Goal: Task Accomplishment & Management: Manage account settings

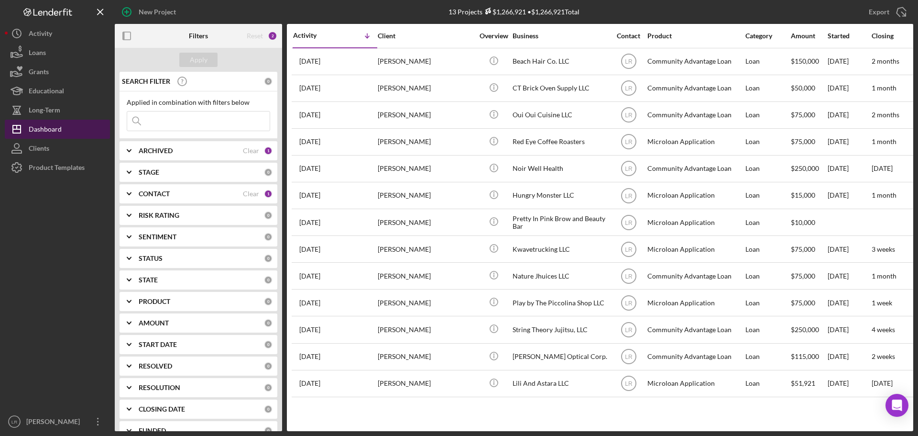
click at [45, 126] on div "Dashboard" at bounding box center [45, 131] width 33 height 22
click at [64, 128] on button "Icon/Dashboard Dashboard" at bounding box center [57, 129] width 105 height 19
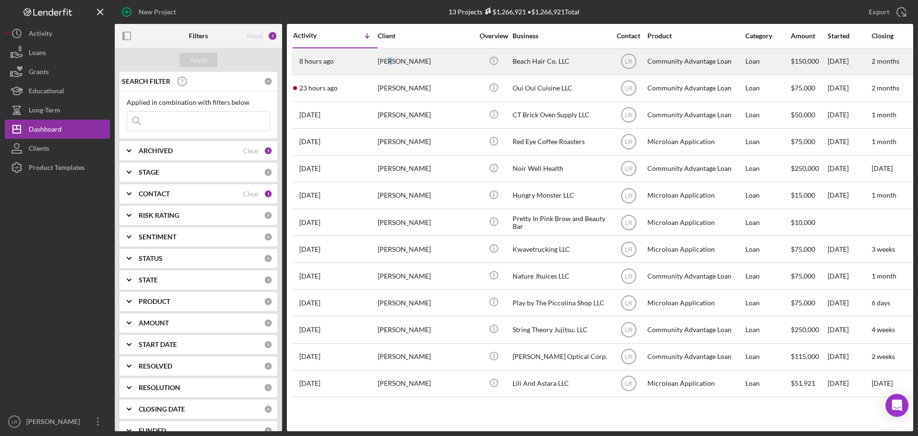
click at [390, 56] on div "[PERSON_NAME]" at bounding box center [426, 61] width 96 height 25
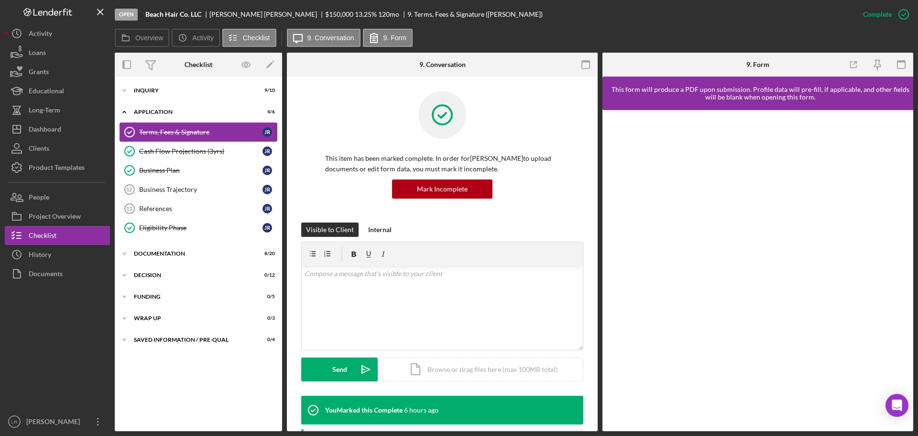
click at [172, 136] on div "Terms, Fees & Signature" at bounding box center [200, 132] width 123 height 8
click at [413, 305] on div "v Color teal Color pink Remove color Add row above Add row below Add column bef…" at bounding box center [442, 308] width 281 height 84
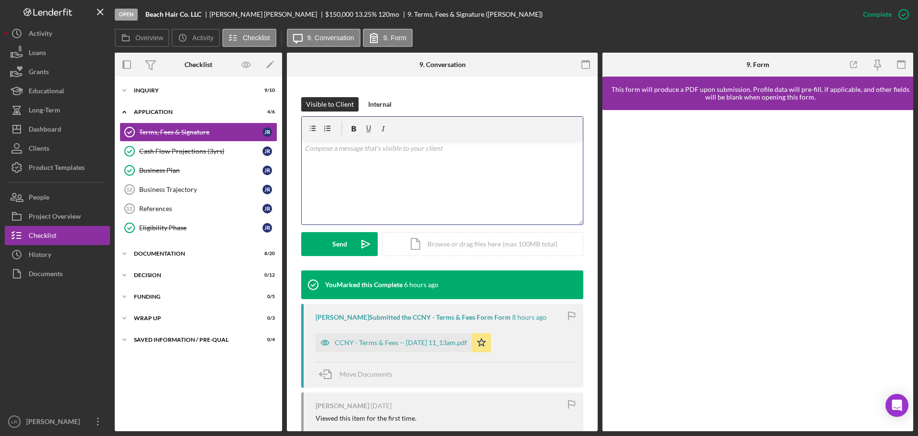
scroll to position [96, 0]
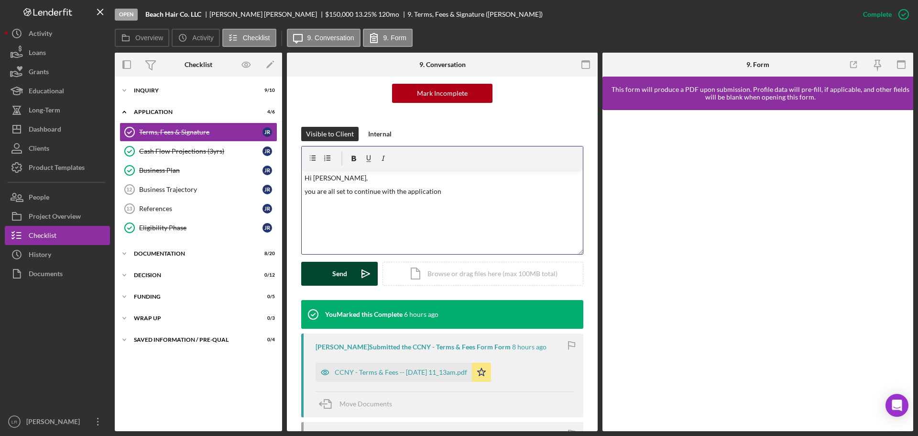
click at [346, 265] on div "Send" at bounding box center [339, 274] width 15 height 24
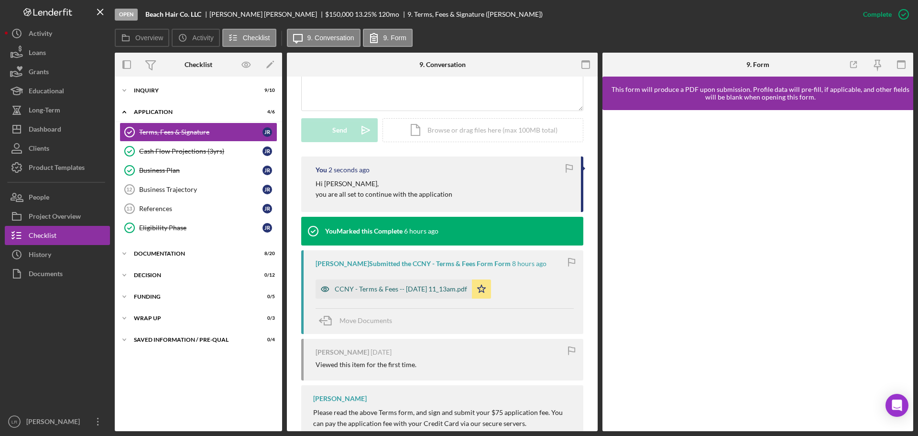
click at [413, 285] on div "CCNY - Terms & Fees -- [DATE] 11_13am.pdf" at bounding box center [401, 289] width 132 height 8
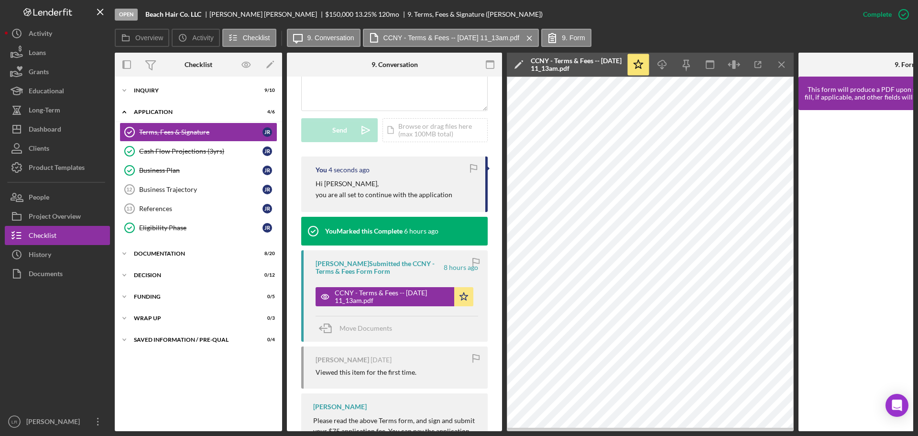
click at [517, 59] on icon "Icon/Edit" at bounding box center [519, 65] width 24 height 24
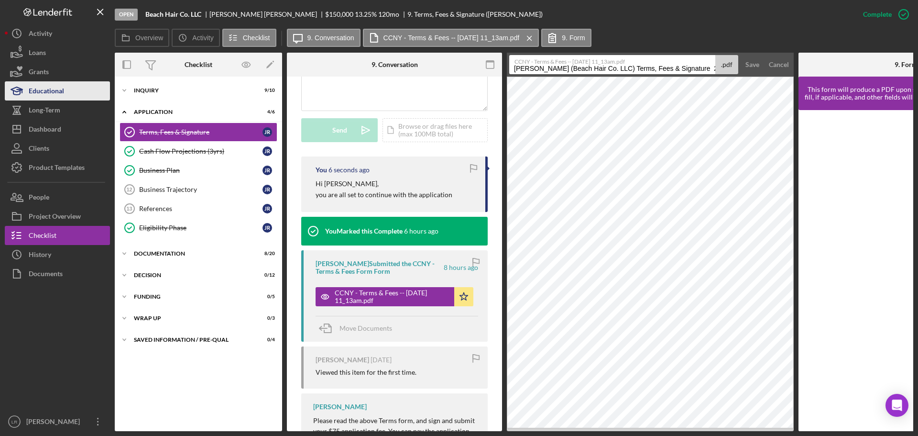
drag, startPoint x: 618, startPoint y: 68, endPoint x: 43, endPoint y: 83, distance: 575.3
click at [43, 83] on div "Open Beach Hair Co. LLC [PERSON_NAME] $150,000 $150,000 13.25 % 120 mo 9. Terms…" at bounding box center [459, 215] width 908 height 431
click at [588, 70] on input "Terms, Fees & Signature 20251004" at bounding box center [612, 64] width 206 height 19
type input "Terms, Fees & Signature 20251004"
click at [749, 65] on div "Save" at bounding box center [752, 64] width 14 height 19
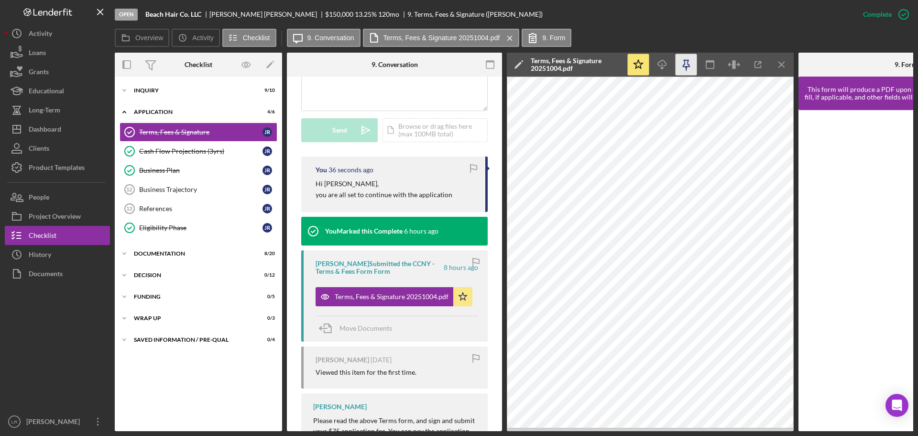
drag, startPoint x: 785, startPoint y: 62, endPoint x: 679, endPoint y: 65, distance: 105.7
click at [681, 67] on div "Icon/Star Icon/Download Icon/Menu Close" at bounding box center [709, 65] width 167 height 24
click at [668, 59] on icon "Icon/Download" at bounding box center [663, 65] width 22 height 22
click at [779, 62] on line "button" at bounding box center [781, 64] width 5 height 5
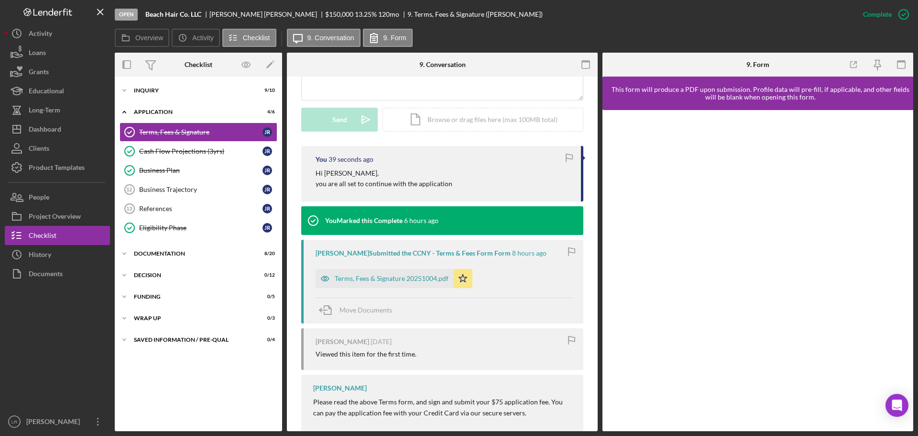
scroll to position [239, 0]
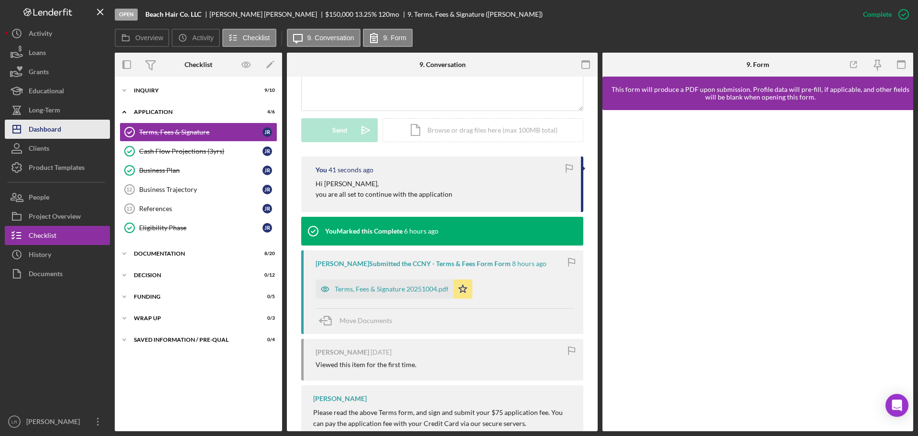
click at [65, 129] on button "Icon/Dashboard Dashboard" at bounding box center [57, 129] width 105 height 19
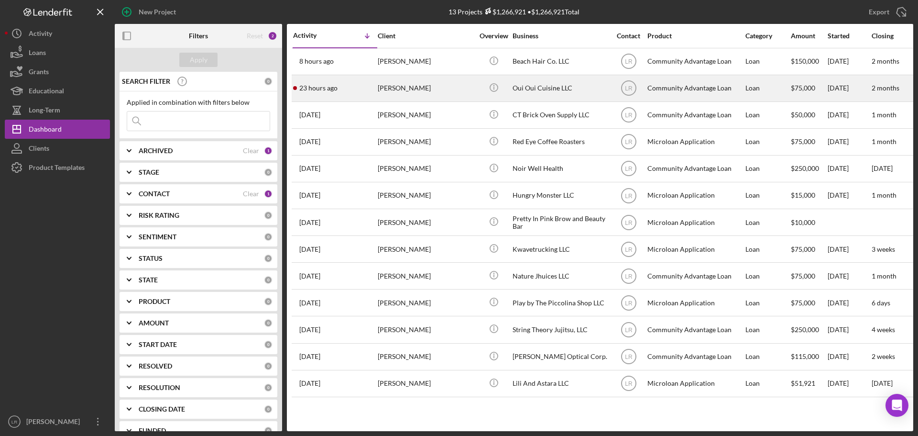
click at [417, 85] on div "[PERSON_NAME]" at bounding box center [426, 88] width 96 height 25
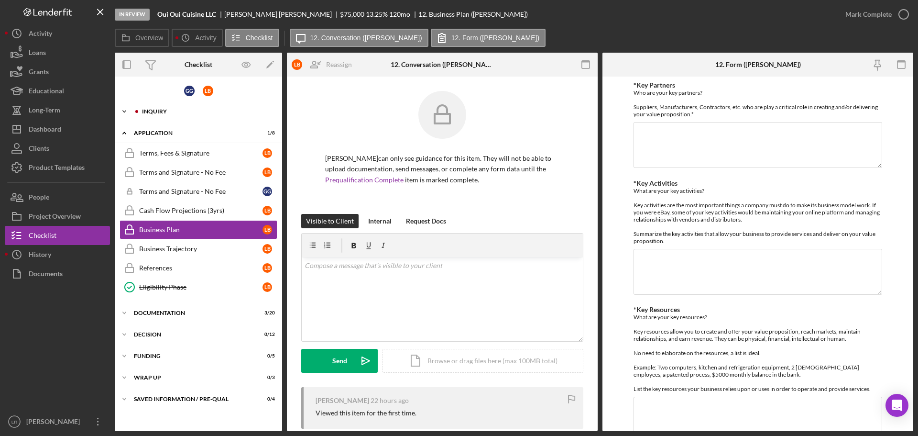
click at [172, 108] on div "Icon/Expander Inquiry 6 / 16" at bounding box center [198, 111] width 167 height 19
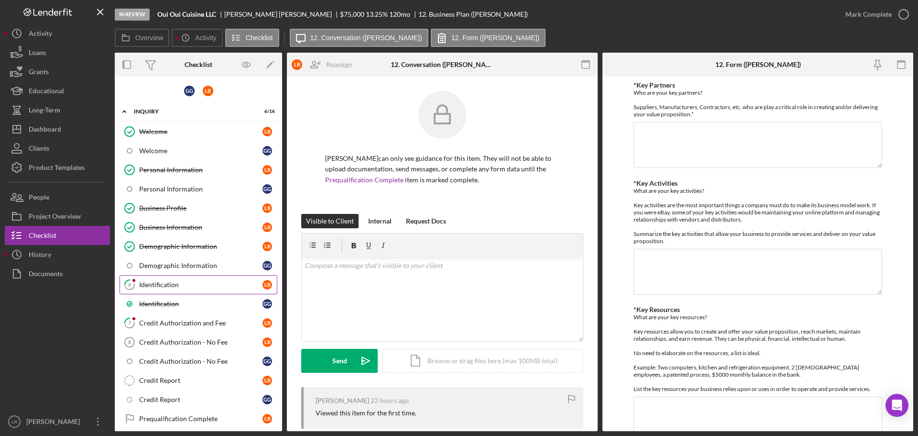
click at [185, 279] on link "6 Identification L B" at bounding box center [199, 284] width 158 height 19
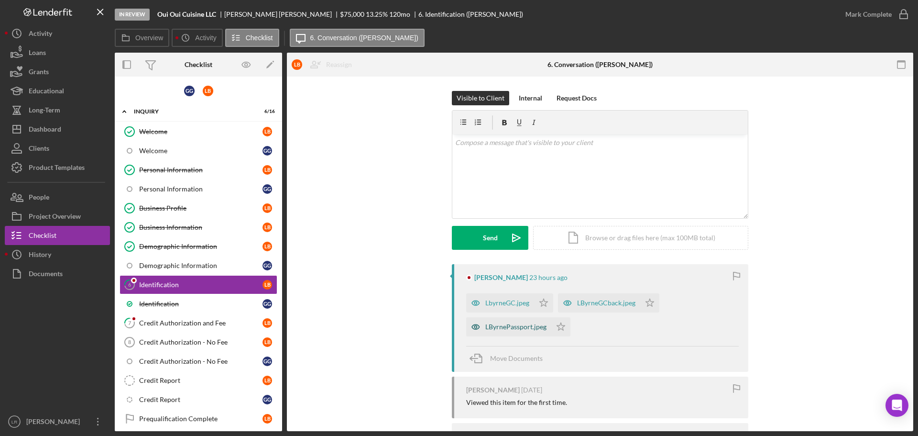
click at [509, 330] on div "LByrnePassport.jpeg" at bounding box center [515, 327] width 61 height 8
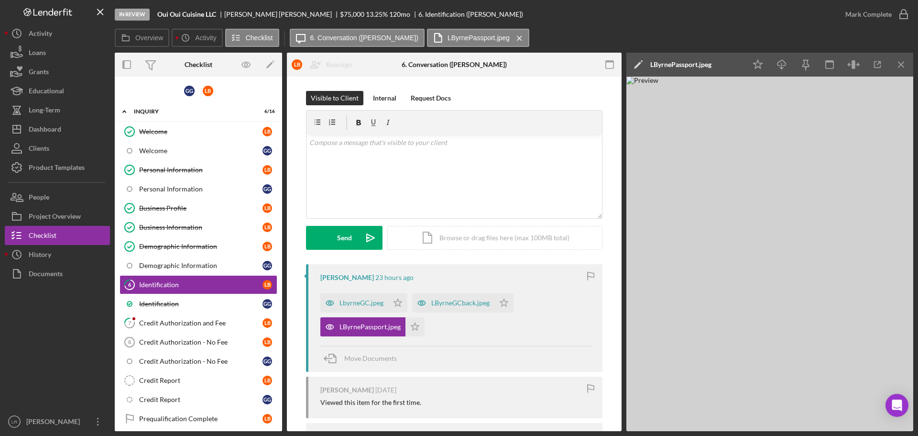
click at [636, 65] on icon "Icon/Edit" at bounding box center [638, 65] width 24 height 24
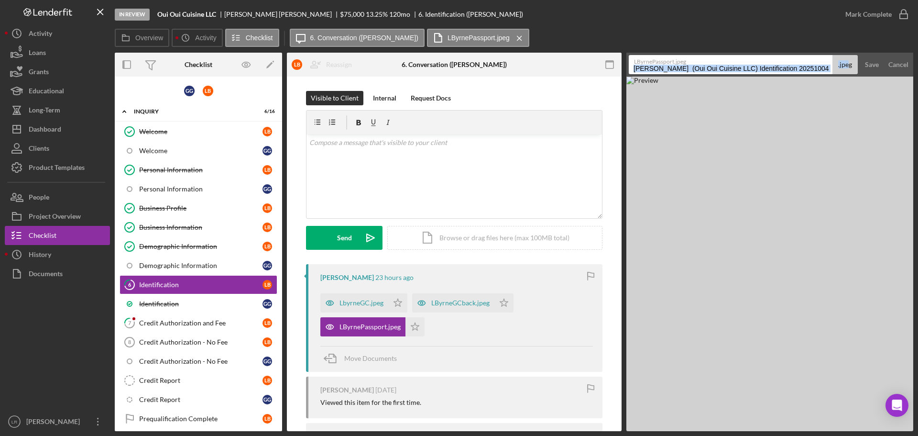
drag, startPoint x: 821, startPoint y: 65, endPoint x: 847, endPoint y: 63, distance: 25.9
click at [847, 63] on div "LByrnePassport.jpeg [PERSON_NAME] (Oui Oui Cuisine LLC) Identification 20251004…" at bounding box center [743, 64] width 229 height 19
click at [822, 69] on input "[PERSON_NAME] (Oui Oui Cuisine LLC) Identification 20251004" at bounding box center [731, 64] width 204 height 19
click at [824, 65] on input "[PERSON_NAME] (Oui Oui Cuisine LLC) Identification 20251004" at bounding box center [731, 64] width 204 height 19
click at [817, 50] on div "Overview Icon/History Activity Checklist Icon/Message 6. Conversation ([PERSON_…" at bounding box center [514, 230] width 798 height 402
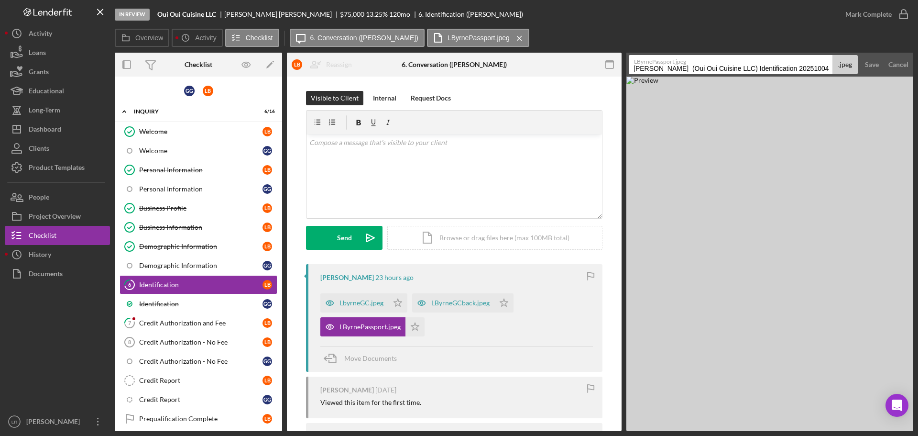
click at [814, 63] on label "LByrnePassport.jpeg" at bounding box center [734, 60] width 200 height 10
click at [814, 63] on input "[PERSON_NAME] (Oui Oui Cuisine LLC) Identification 20251004" at bounding box center [731, 64] width 204 height 19
drag, startPoint x: 816, startPoint y: 69, endPoint x: 552, endPoint y: 58, distance: 263.7
click at [552, 58] on div "Overview Internal Workflow Stage In Review Icon/Dropdown Arrow Archive (can una…" at bounding box center [514, 242] width 798 height 378
type input "ID - Passport"
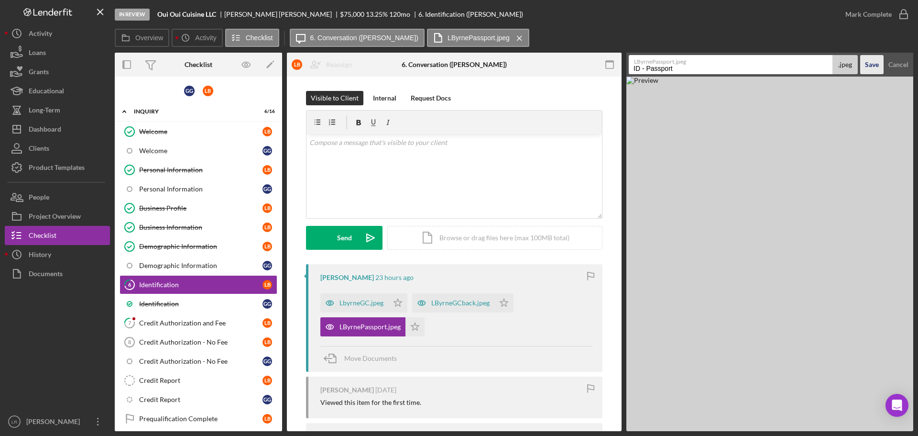
click at [871, 68] on div "Save" at bounding box center [872, 64] width 14 height 19
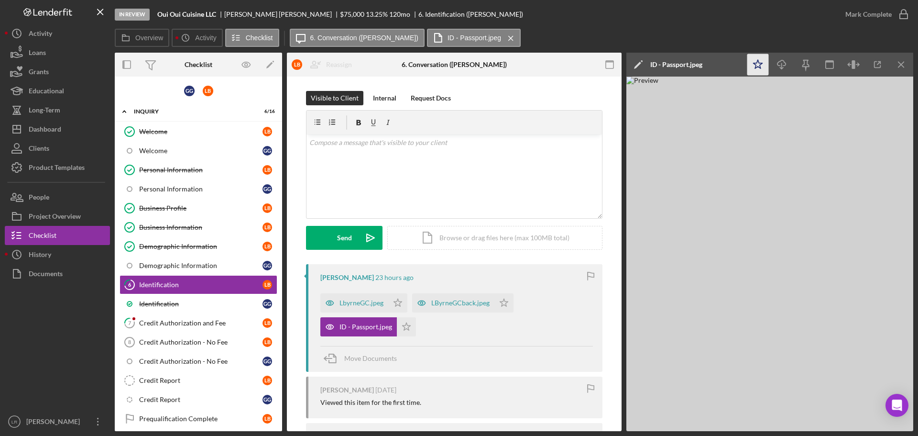
click at [760, 62] on icon "Icon/Star" at bounding box center [758, 65] width 22 height 22
click at [785, 63] on icon "button" at bounding box center [781, 62] width 8 height 5
click at [372, 303] on div "LbyrneGC.jpeg" at bounding box center [361, 303] width 44 height 8
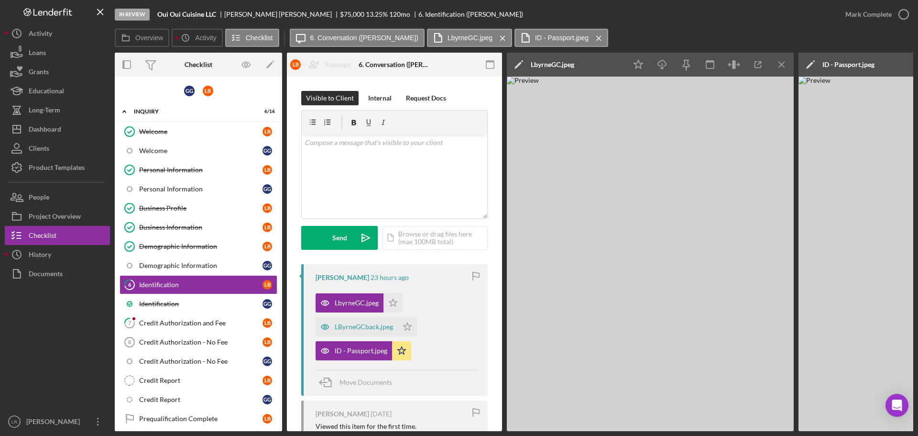
click at [517, 65] on icon "Icon/Edit" at bounding box center [519, 65] width 24 height 24
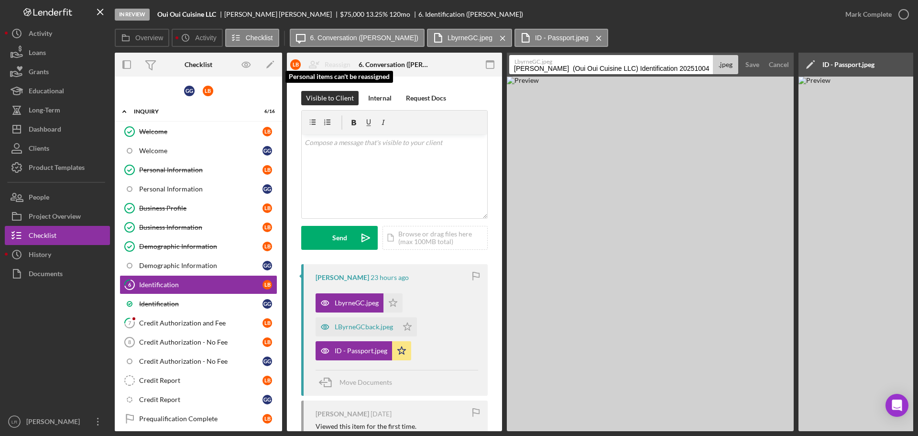
click at [344, 63] on div "Overview Internal Workflow Stage In Review Icon/Dropdown Arrow Archive (can una…" at bounding box center [514, 242] width 798 height 378
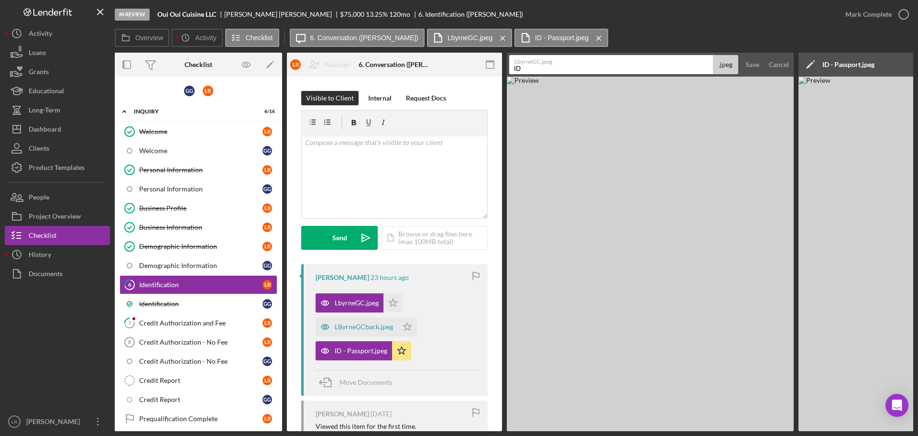
type input "ID - [DEMOGRAPHIC_DATA] (Front)"
click at [746, 62] on div "Save" at bounding box center [752, 64] width 14 height 19
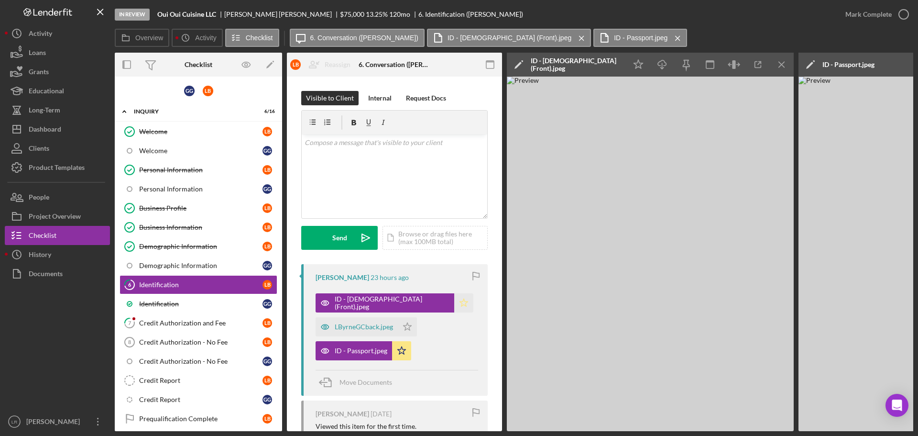
click at [458, 301] on icon "Icon/Star" at bounding box center [463, 302] width 19 height 19
click at [369, 325] on div "LByrneGCback.jpeg" at bounding box center [364, 327] width 58 height 8
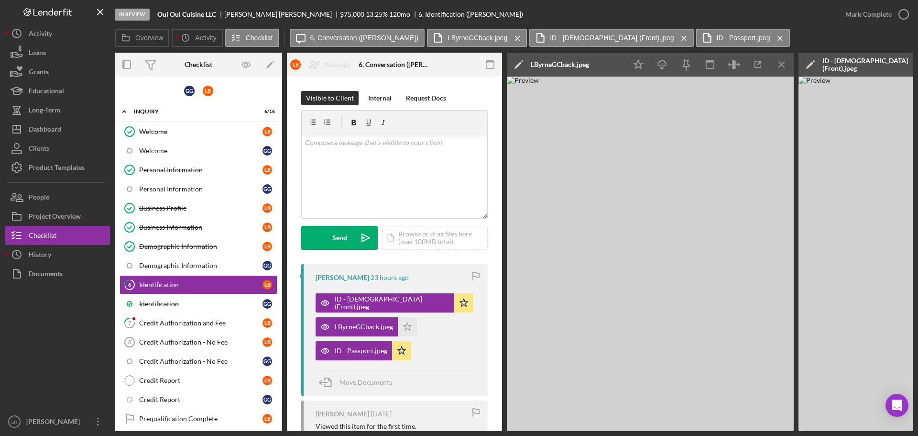
click at [518, 60] on icon "Icon/Edit" at bounding box center [519, 65] width 24 height 24
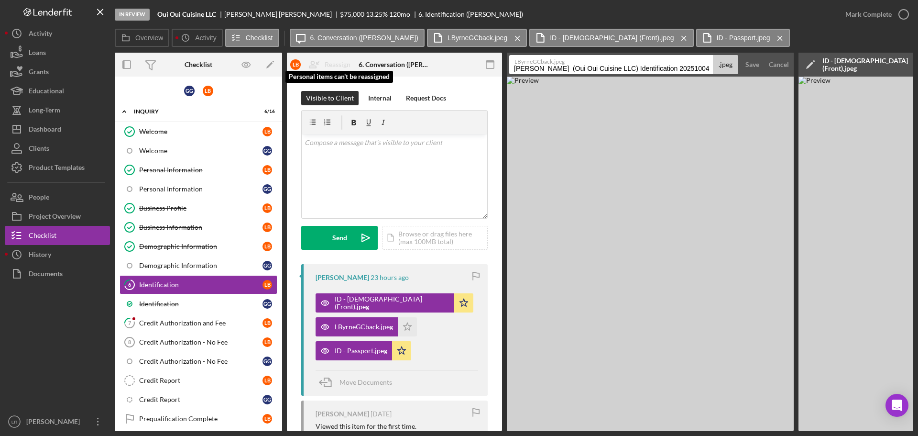
click at [342, 73] on div "Overview Internal Workflow Stage In Review Icon/Dropdown Arrow Archive (can una…" at bounding box center [514, 242] width 798 height 378
type input "4"
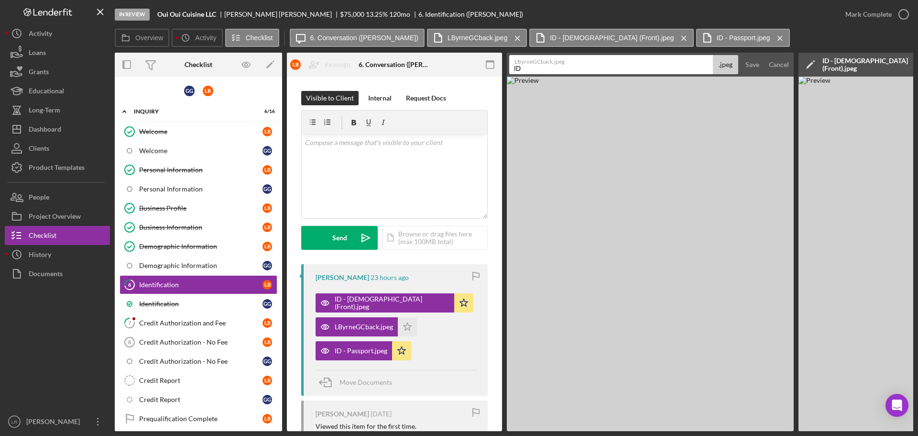
type input "ID - [DEMOGRAPHIC_DATA] (Back)"
click at [755, 65] on div "Save" at bounding box center [752, 64] width 14 height 19
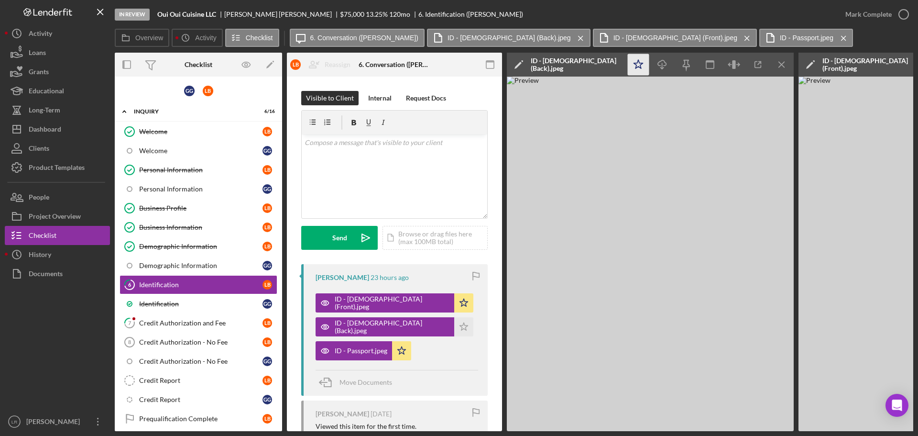
click at [636, 64] on icon "Icon/Star" at bounding box center [639, 65] width 22 height 22
click at [659, 64] on icon "Icon/Download" at bounding box center [663, 65] width 22 height 22
click at [885, 65] on div "ID - [DEMOGRAPHIC_DATA] (Front).jpeg" at bounding box center [867, 64] width 91 height 15
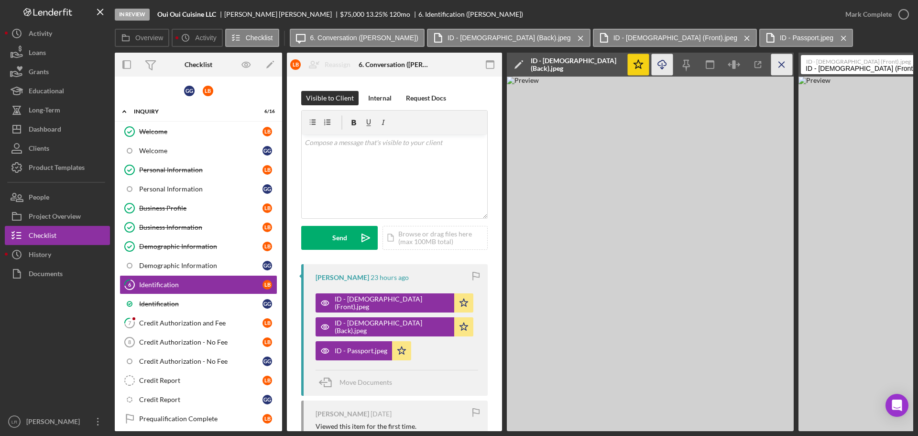
click at [779, 65] on icon "Icon/Menu Close" at bounding box center [782, 65] width 22 height 22
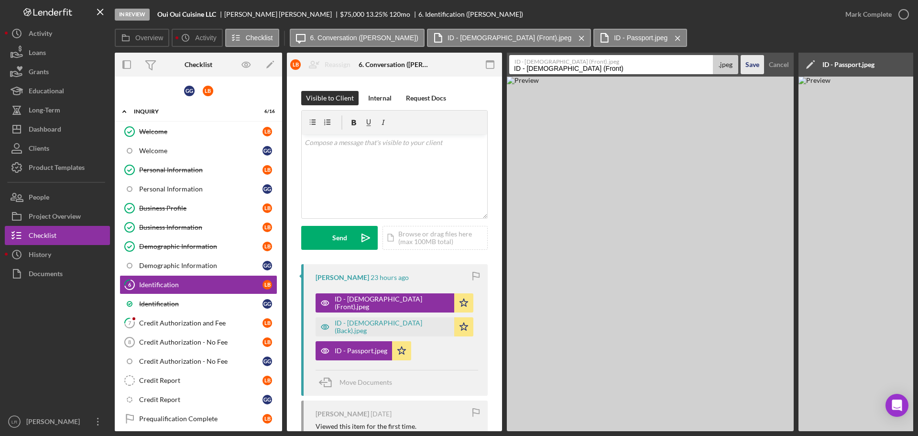
click at [751, 65] on div "Save" at bounding box center [752, 64] width 14 height 19
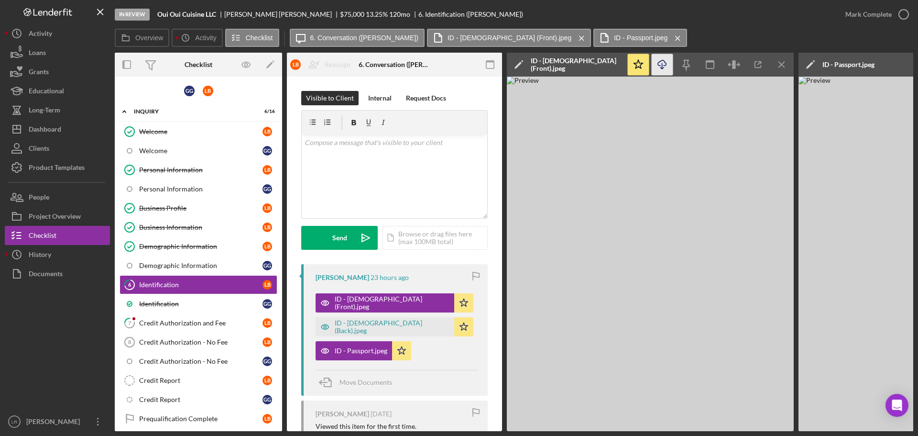
click at [664, 63] on icon "Icon/Download" at bounding box center [663, 65] width 22 height 22
click at [783, 65] on icon "Icon/Menu Close" at bounding box center [782, 65] width 22 height 22
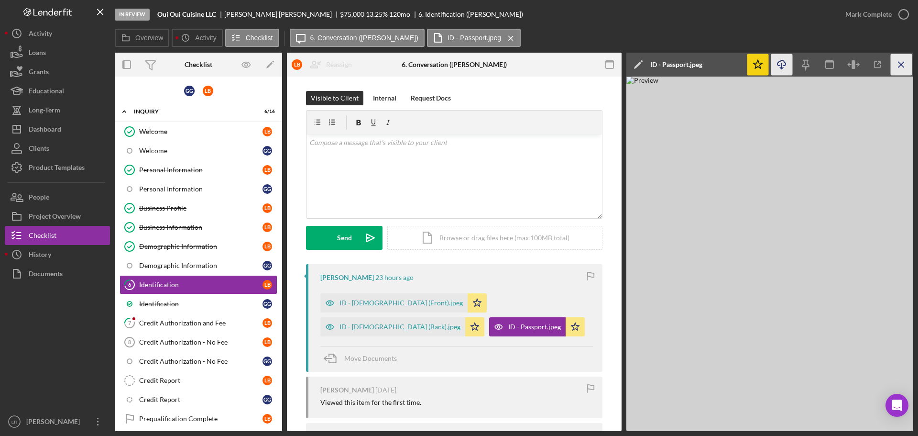
click at [907, 60] on icon "Icon/Menu Close" at bounding box center [902, 65] width 22 height 22
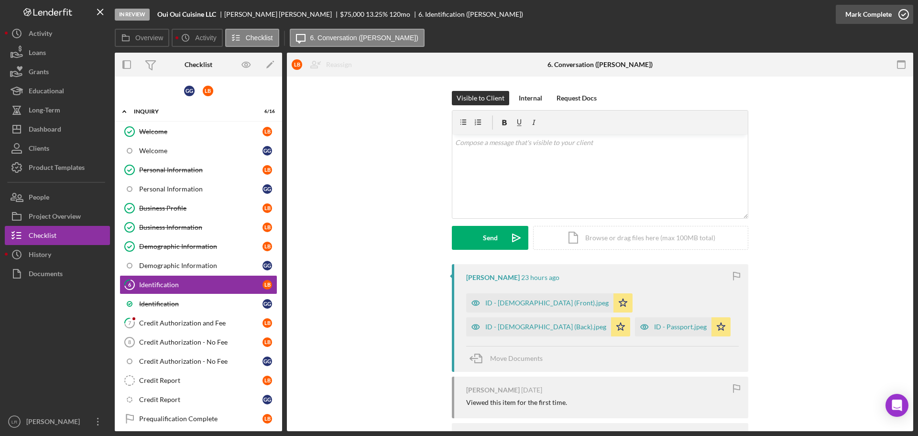
click at [906, 14] on icon "button" at bounding box center [904, 14] width 24 height 24
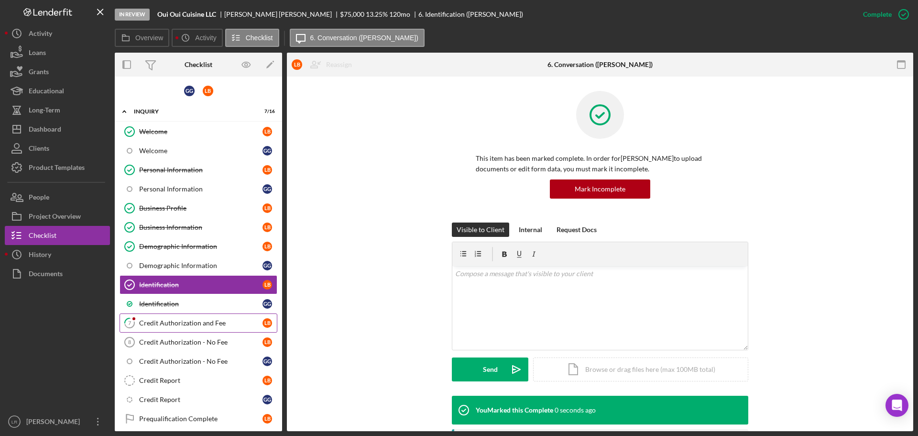
click at [197, 321] on div "Credit Authorization and Fee" at bounding box center [200, 323] width 123 height 8
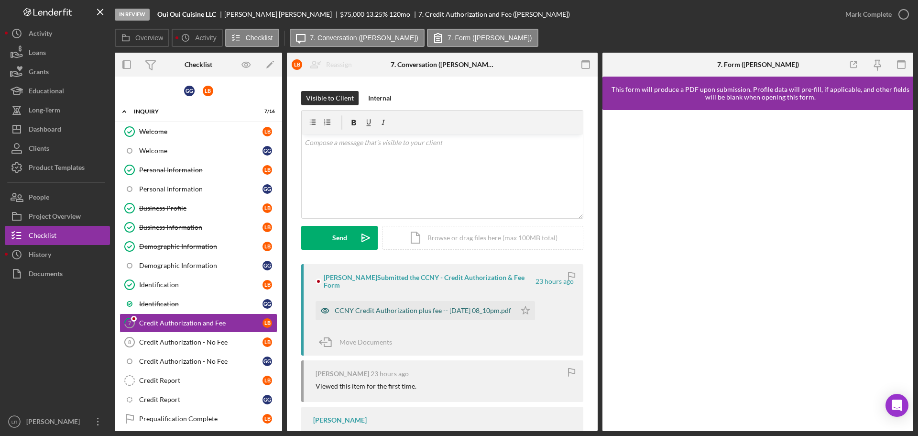
click at [425, 306] on div "CCNY Credit Authorization plus fee -- [DATE] 08_10pm.pdf" at bounding box center [423, 310] width 176 height 8
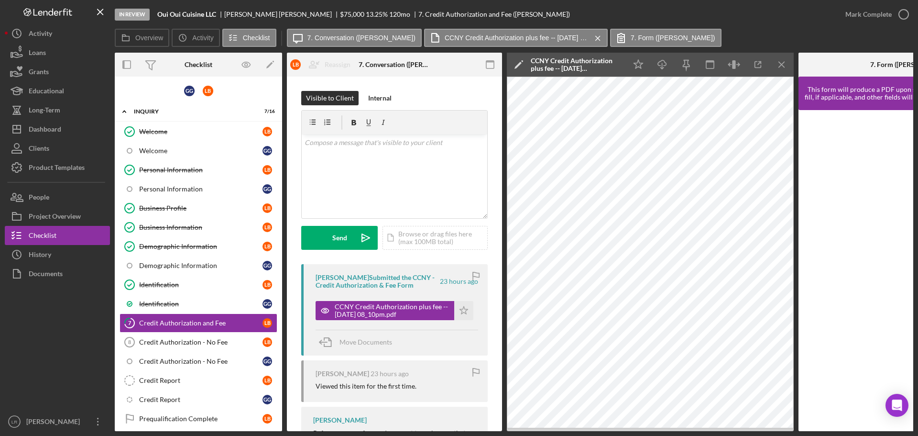
click at [519, 66] on icon "Icon/Edit" at bounding box center [519, 65] width 24 height 24
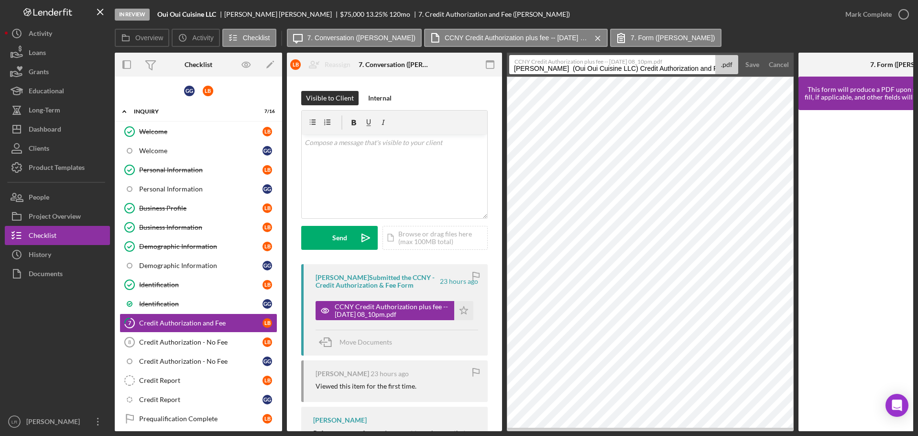
drag, startPoint x: 623, startPoint y: 69, endPoint x: 304, endPoint y: 83, distance: 319.6
click at [304, 83] on div "Overview Internal Workflow Stage In Review Icon/Dropdown Arrow Archive (can una…" at bounding box center [514, 242] width 798 height 378
drag, startPoint x: 692, startPoint y: 67, endPoint x: 667, endPoint y: 67, distance: 24.9
click at [688, 67] on input "Credit Authorization and Fee 20251004" at bounding box center [612, 64] width 206 height 19
type input "Credit Authorization and Fee 20251004 (LB)"
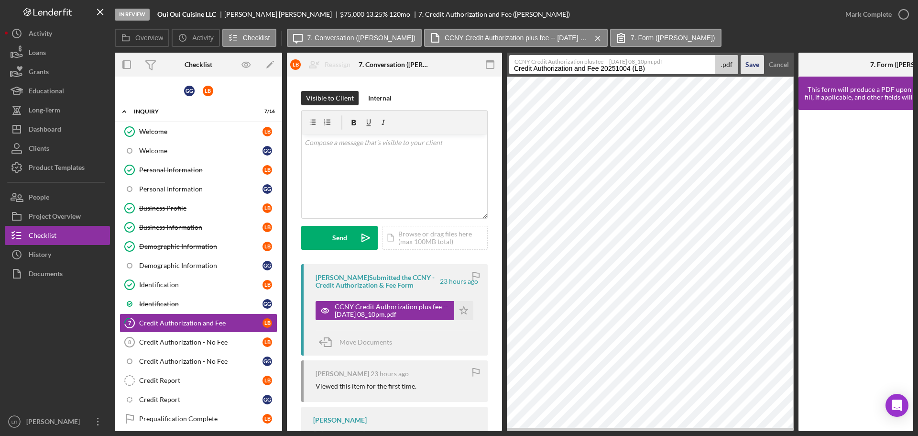
click at [749, 65] on div "Save" at bounding box center [752, 64] width 14 height 19
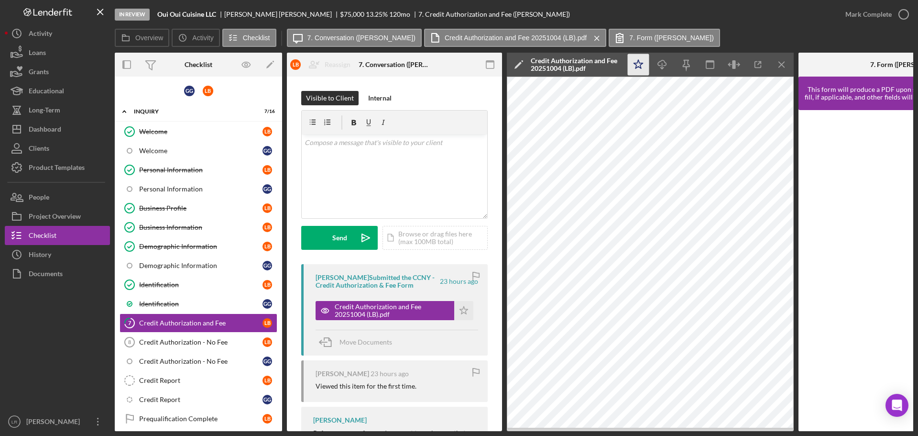
click at [634, 67] on icon "Icon/Star" at bounding box center [639, 65] width 22 height 22
click at [665, 68] on icon "Icon/Download" at bounding box center [663, 65] width 22 height 22
click at [904, 12] on icon "button" at bounding box center [904, 14] width 24 height 24
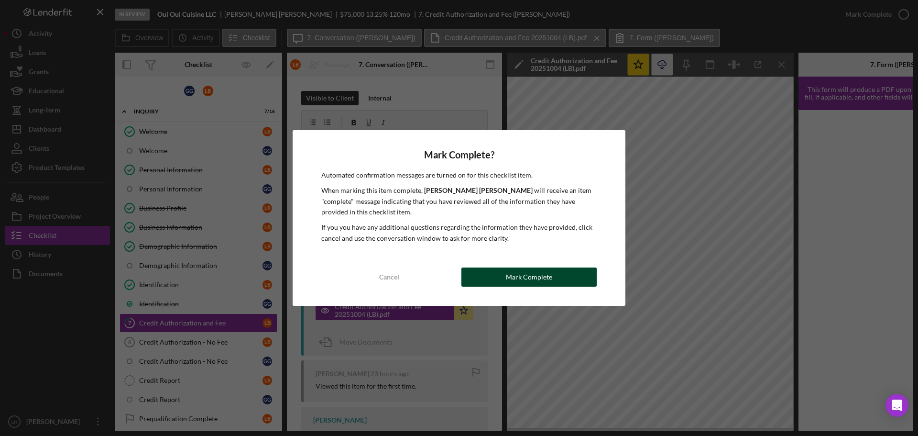
click at [558, 272] on button "Mark Complete" at bounding box center [528, 276] width 135 height 19
